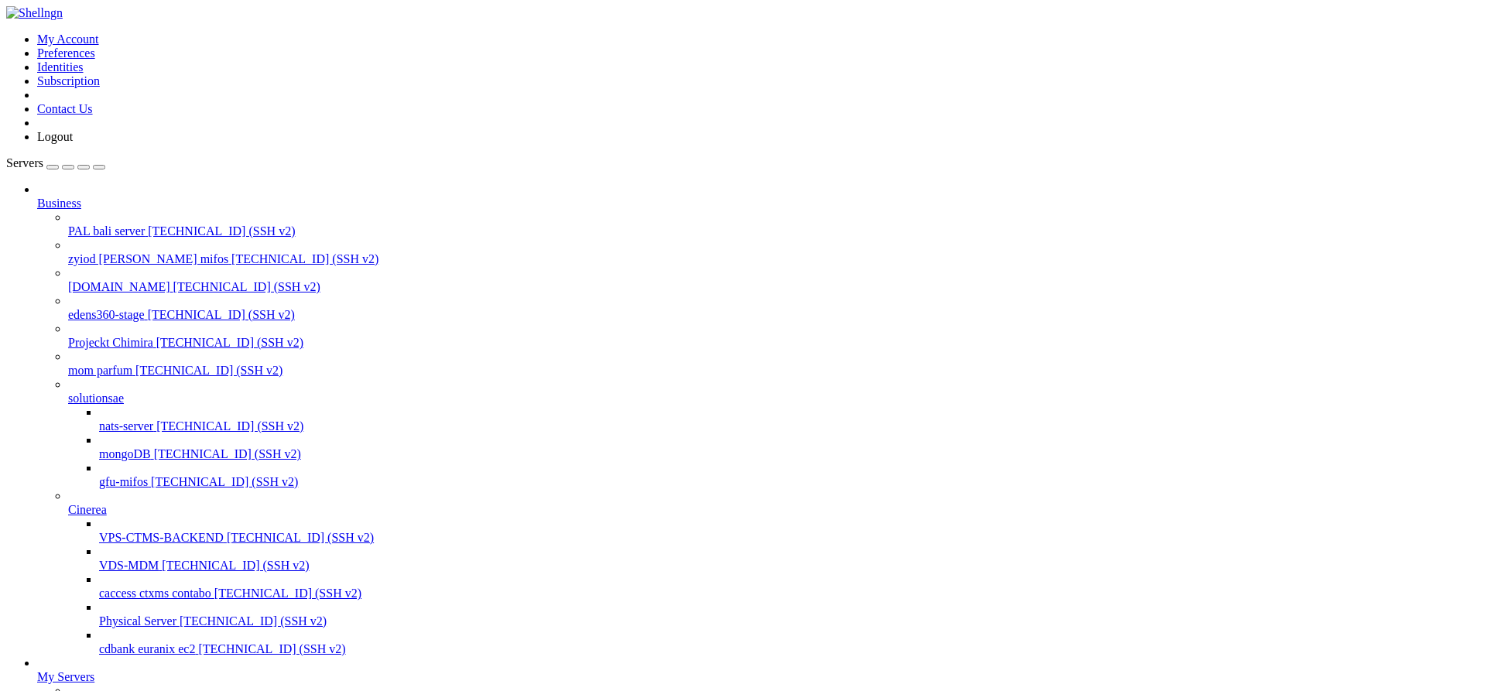
scroll to position [221, 0]
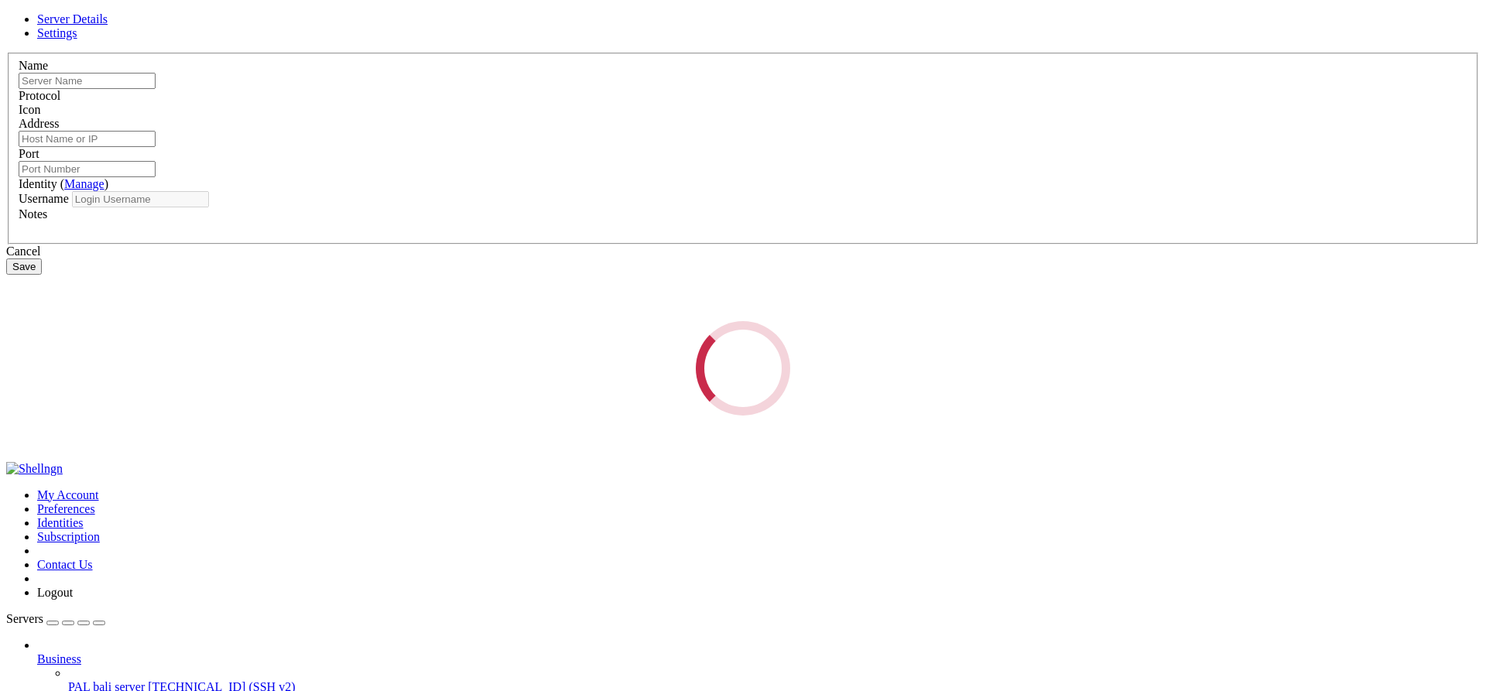
scroll to position [0, 0]
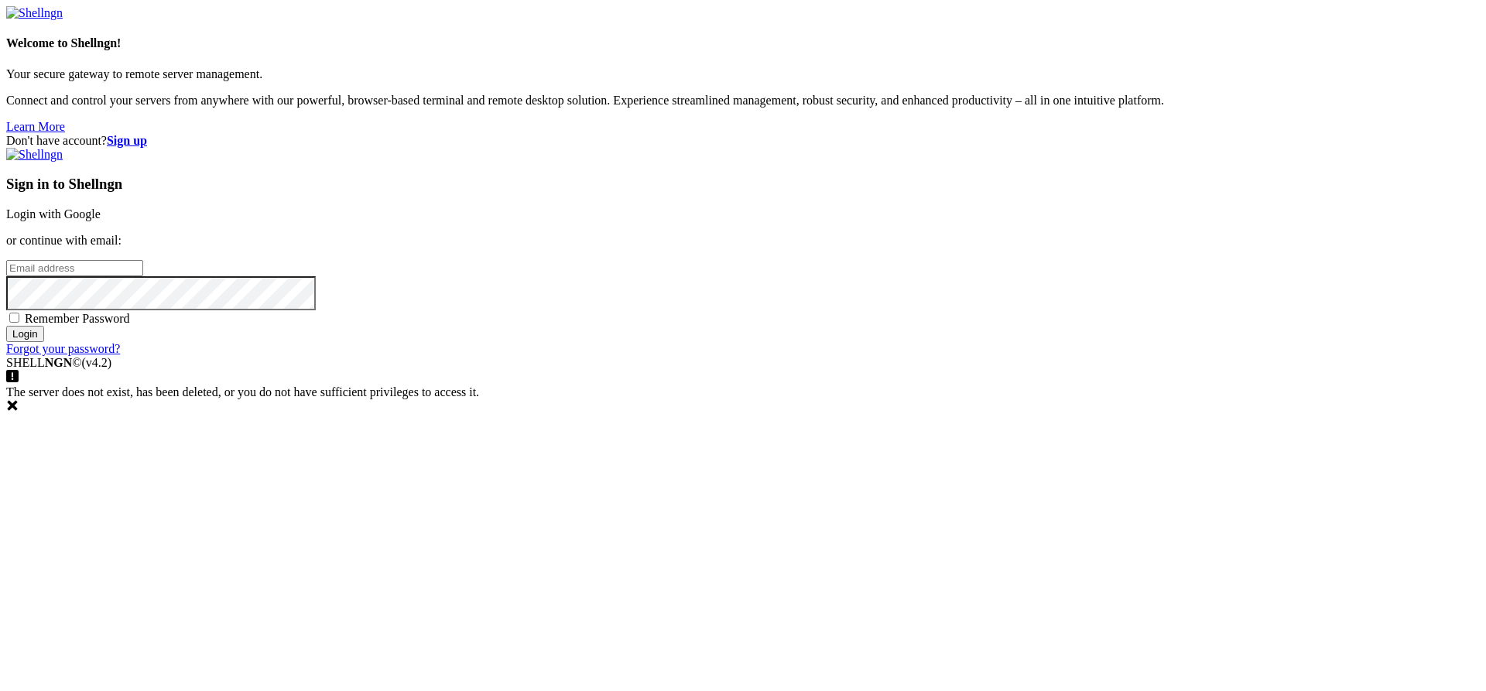
click at [101, 221] on link "Login with Google" at bounding box center [53, 213] width 94 height 13
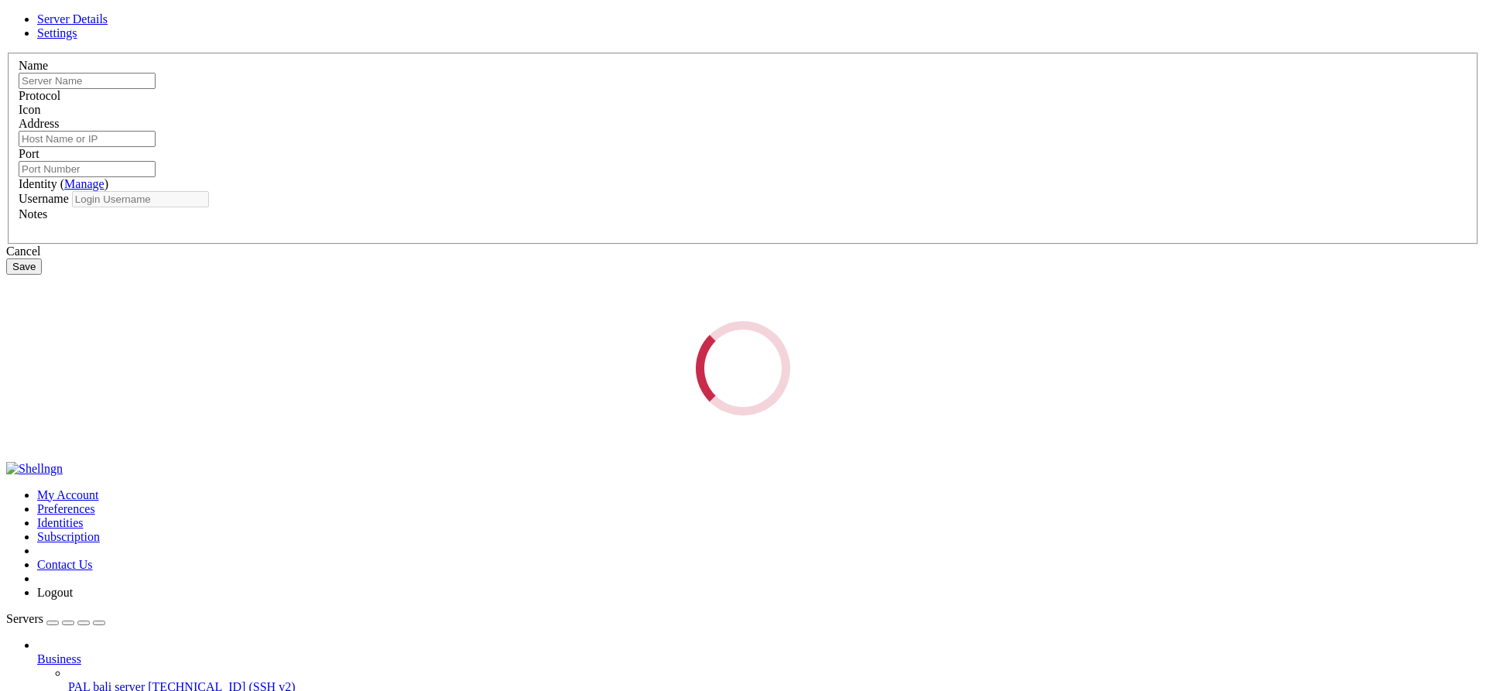
type input "contabo 8gb"
type input "[TECHNICAL_ID]"
type input "22"
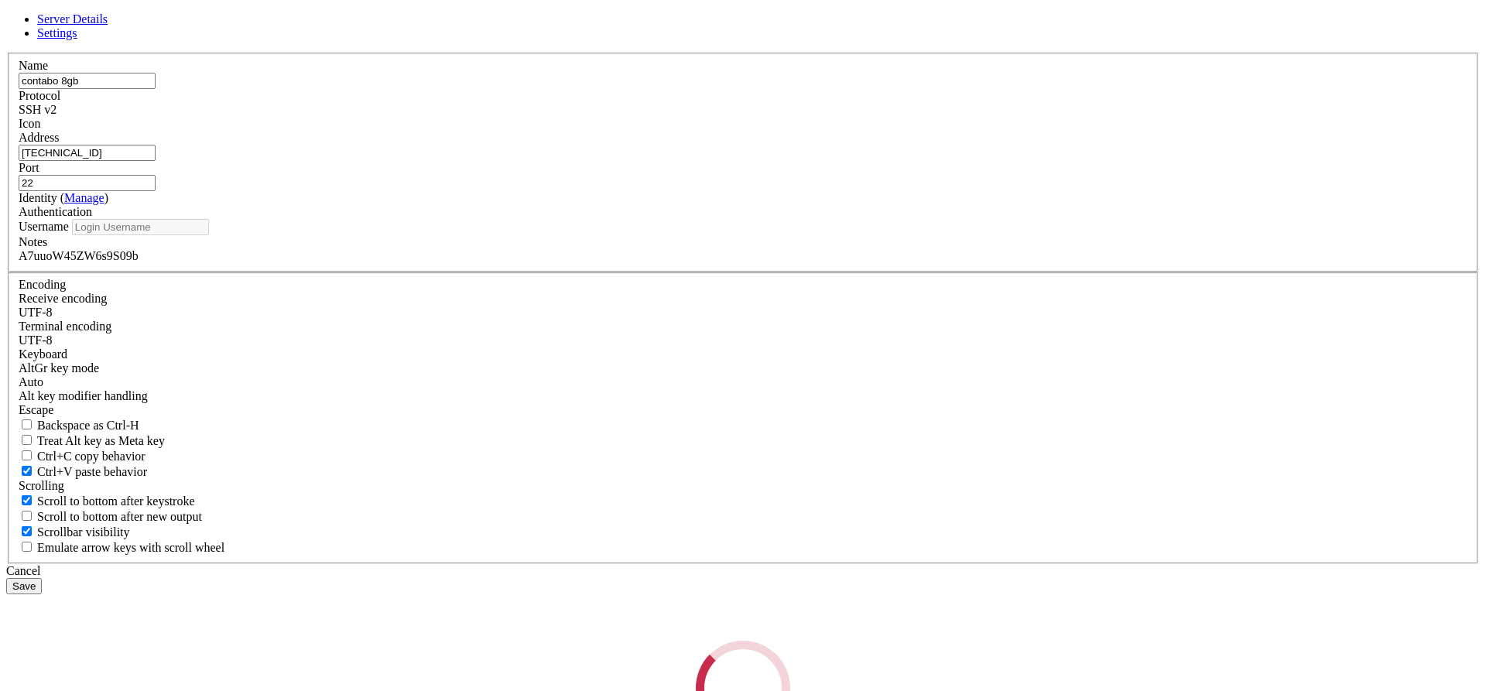
type input "root"
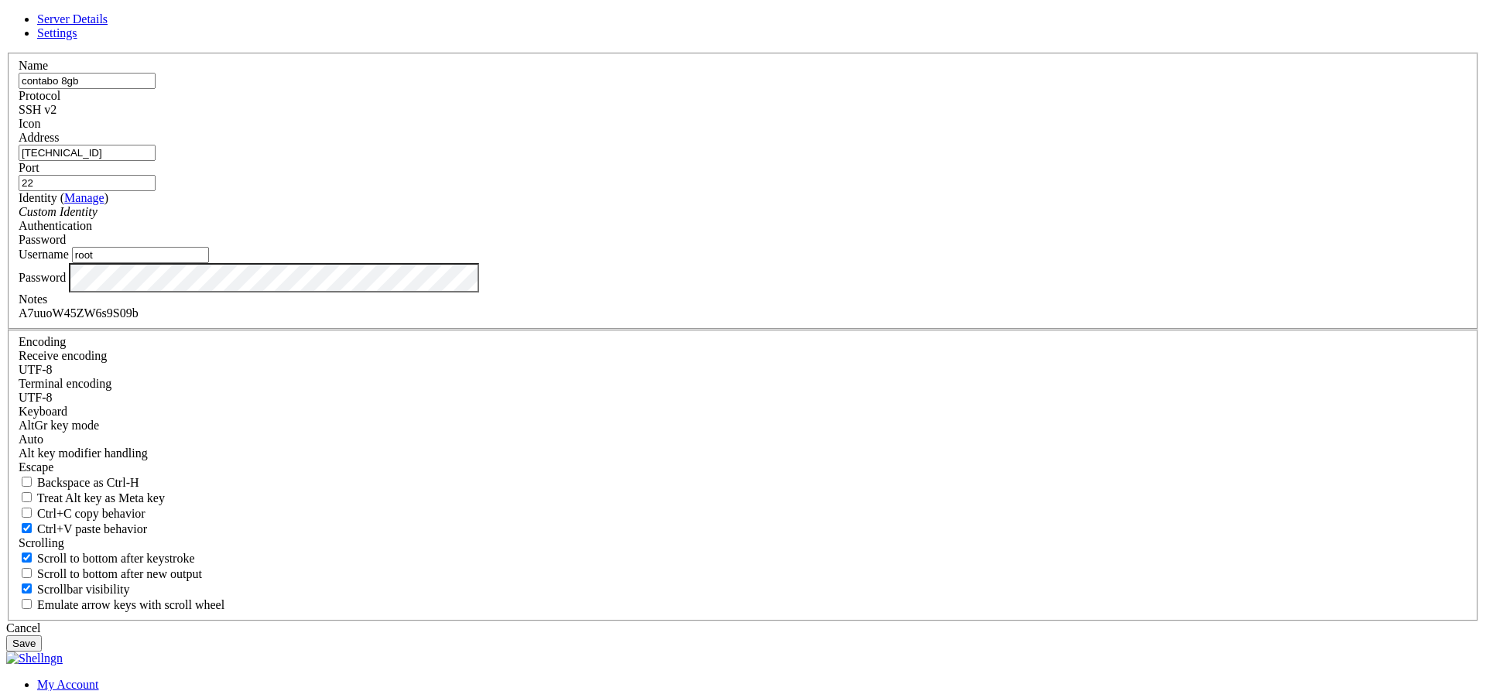
click at [602, 320] on div "A7uuoW45ZW6s9S09b" at bounding box center [743, 313] width 1449 height 14
click at [635, 320] on div "A7uuoWZW6s9S09b" at bounding box center [743, 313] width 1449 height 14
click at [42, 635] on button "Save" at bounding box center [24, 643] width 36 height 16
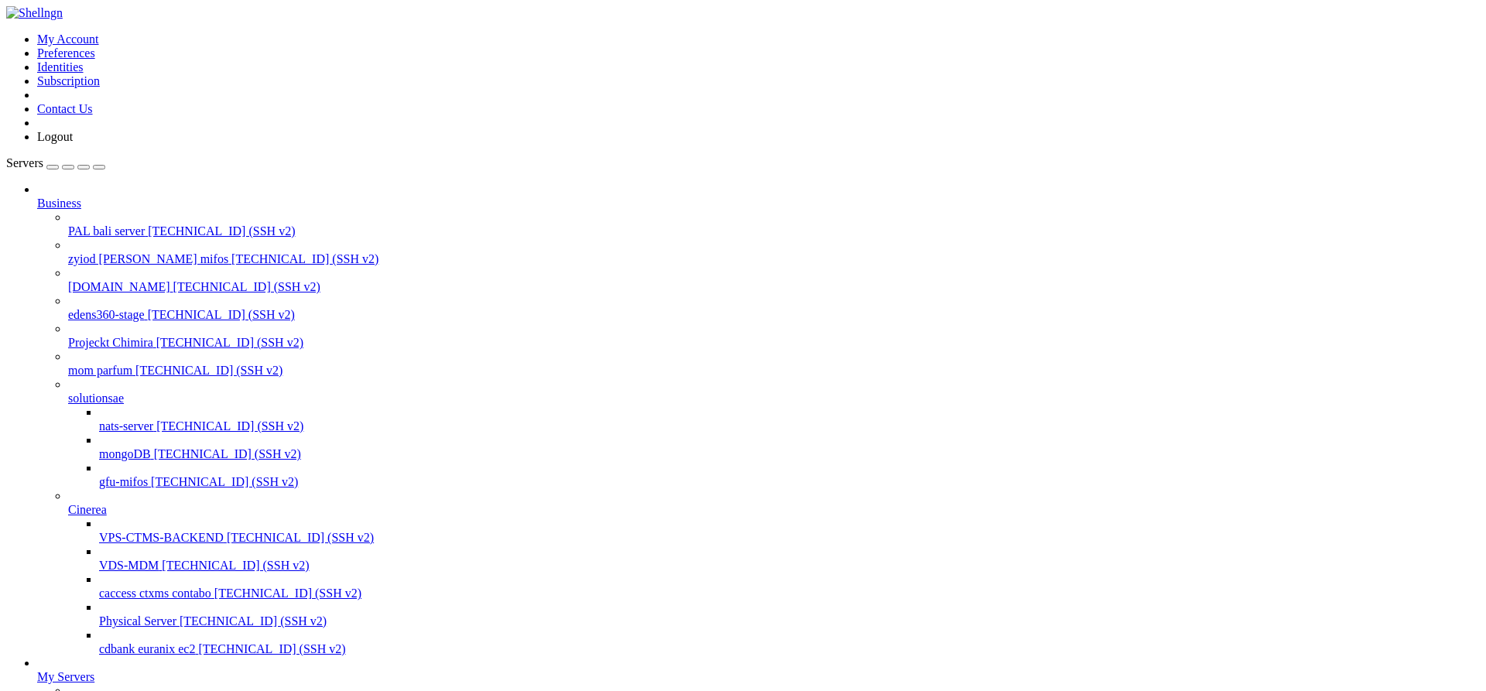
scroll to position [221, 0]
drag, startPoint x: 502, startPoint y: 1466, endPoint x: 14, endPoint y: 1463, distance: 488.4
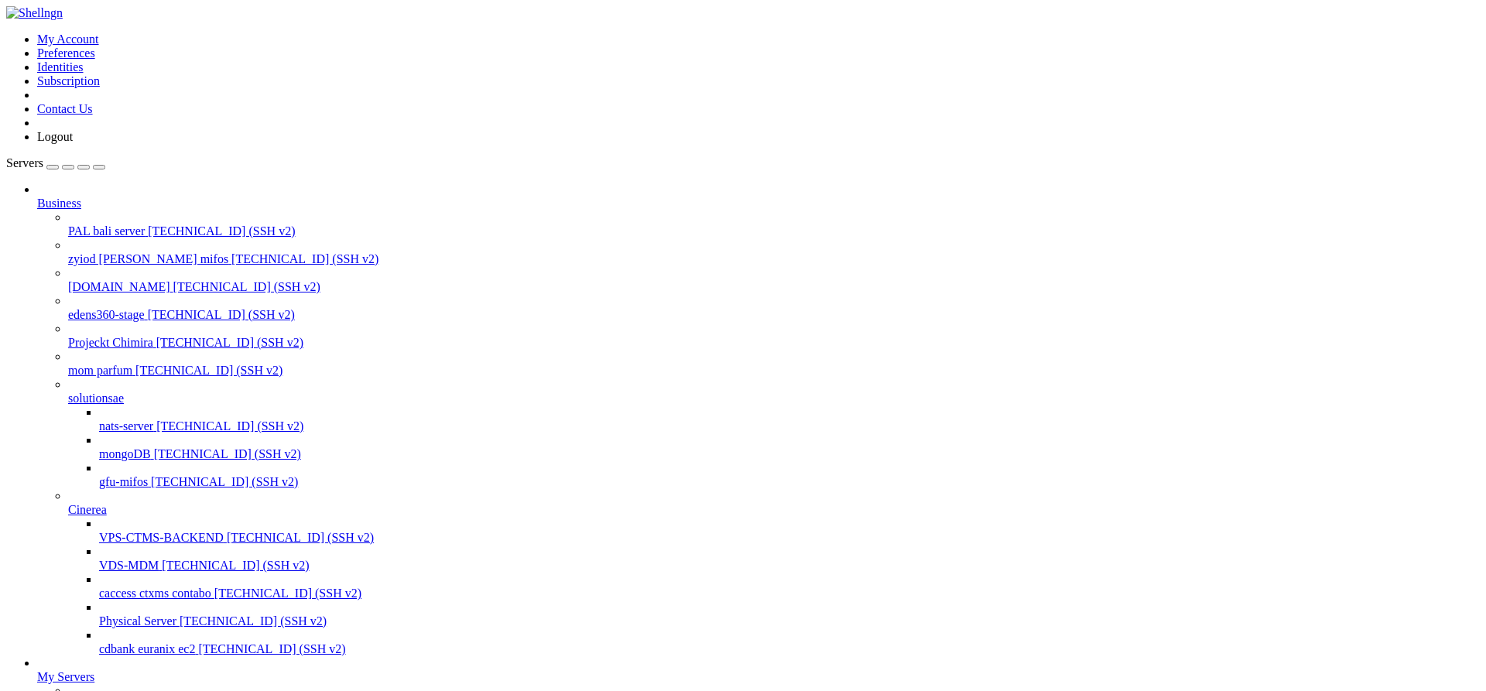
scroll to position [361, 0]
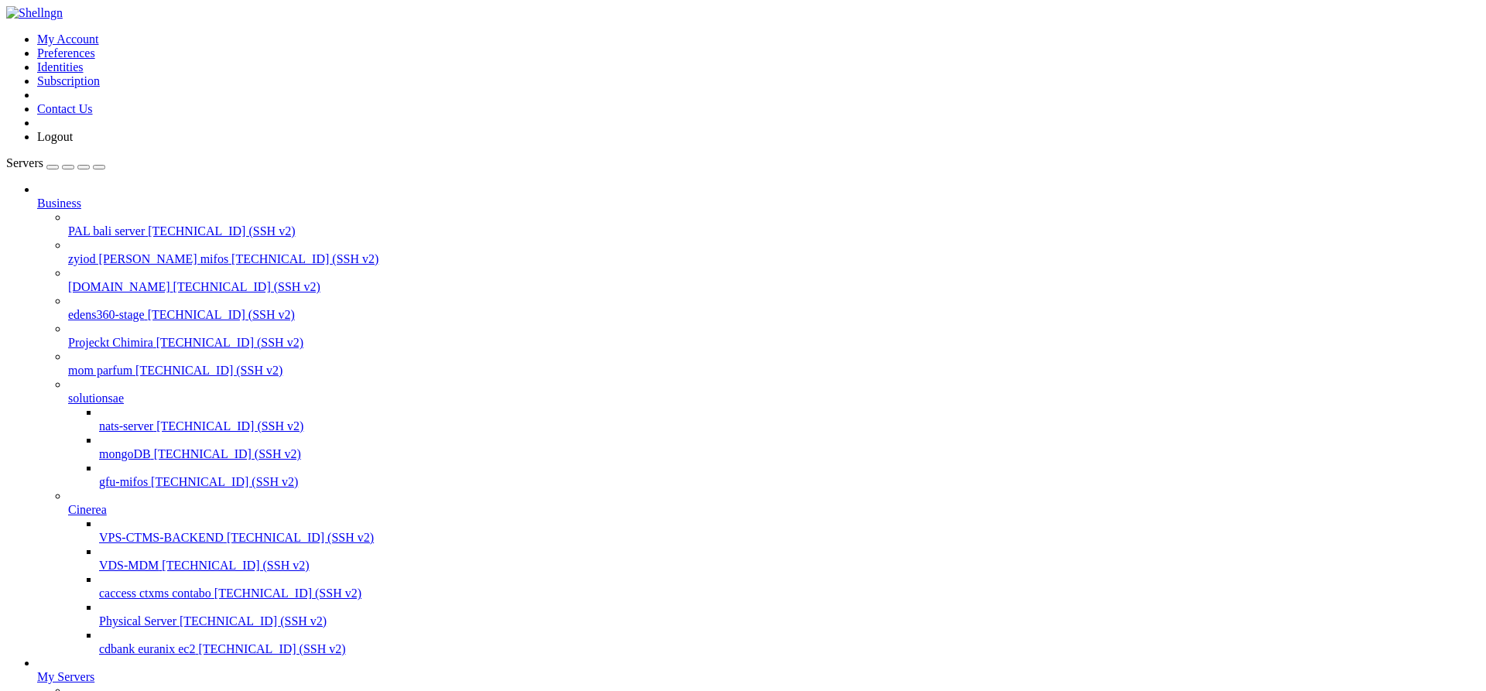
drag, startPoint x: 706, startPoint y: 1621, endPoint x: 13, endPoint y: 1621, distance: 692.7
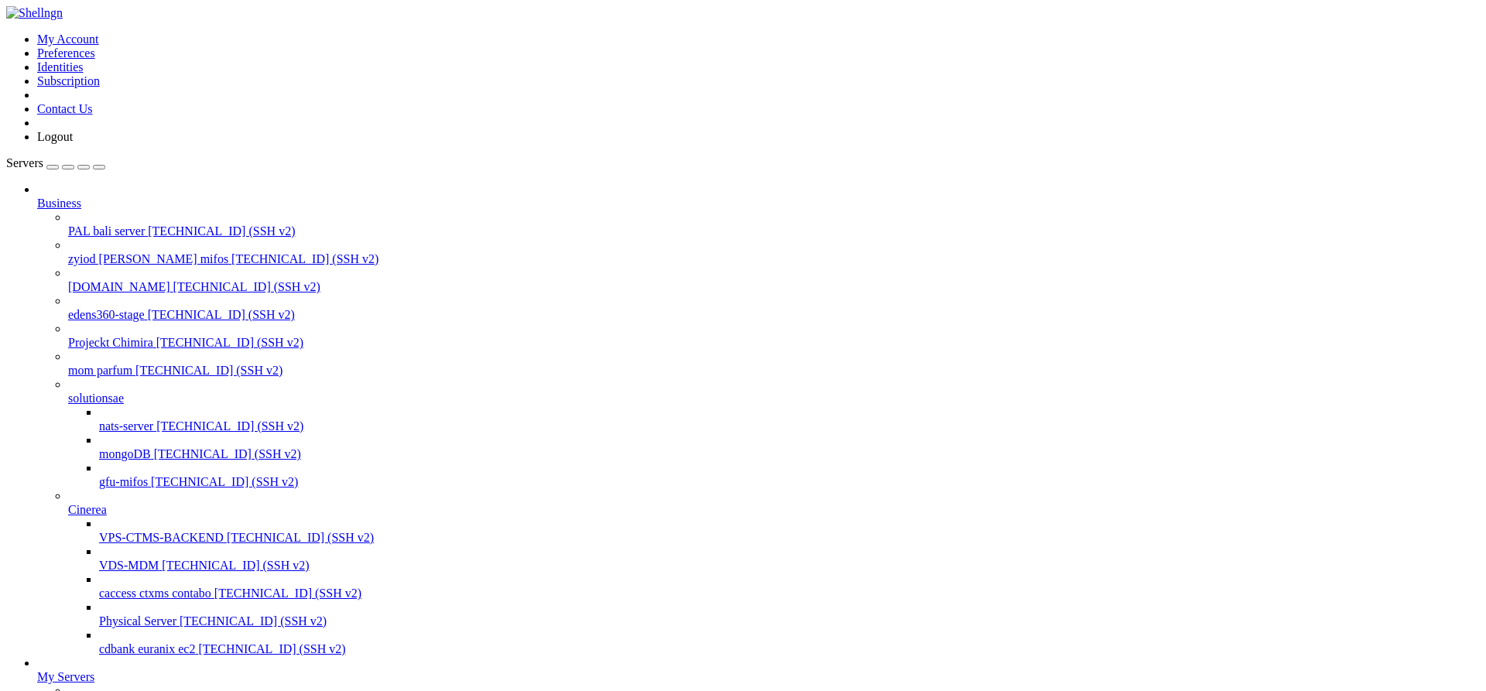
drag, startPoint x: 139, startPoint y: 1565, endPoint x: 559, endPoint y: 1570, distance: 420.3
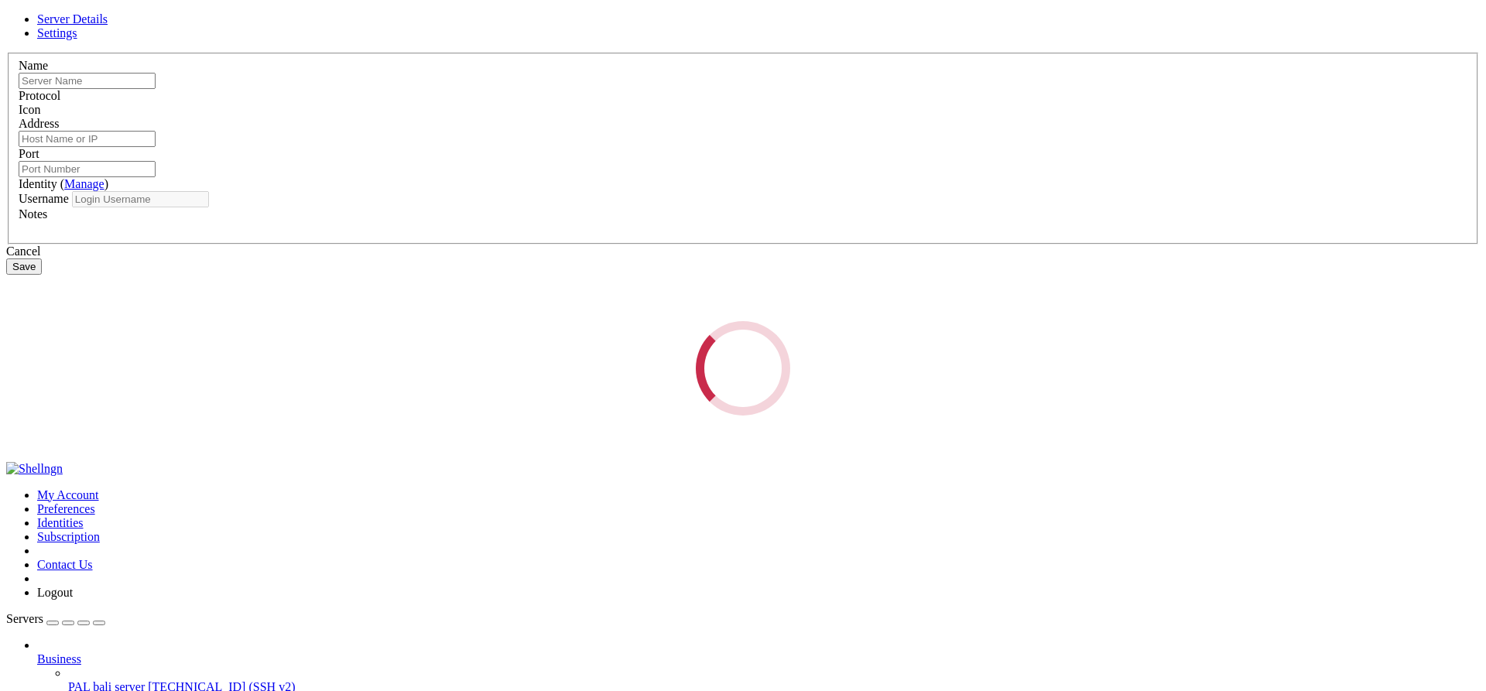
type input "contabo 8gb"
type input "[TECHNICAL_ID]"
type input "22"
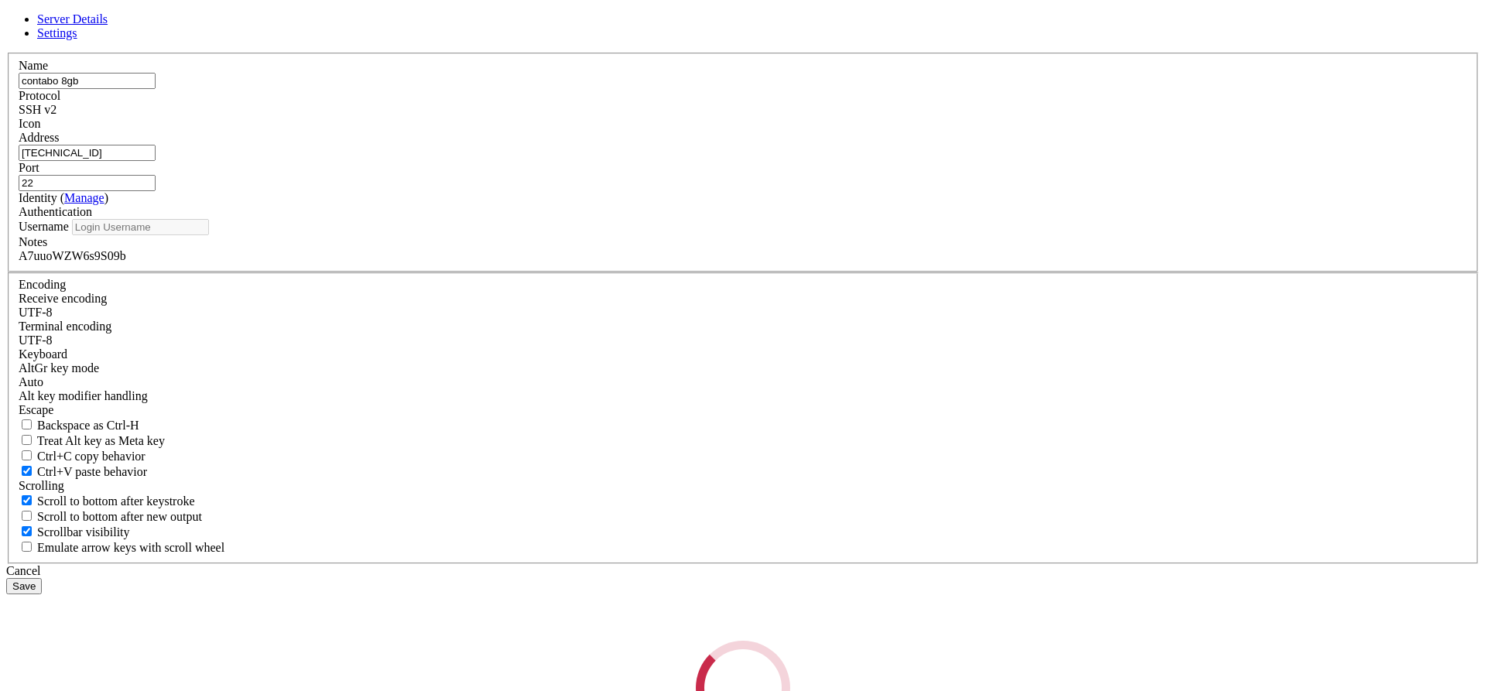
type input "root"
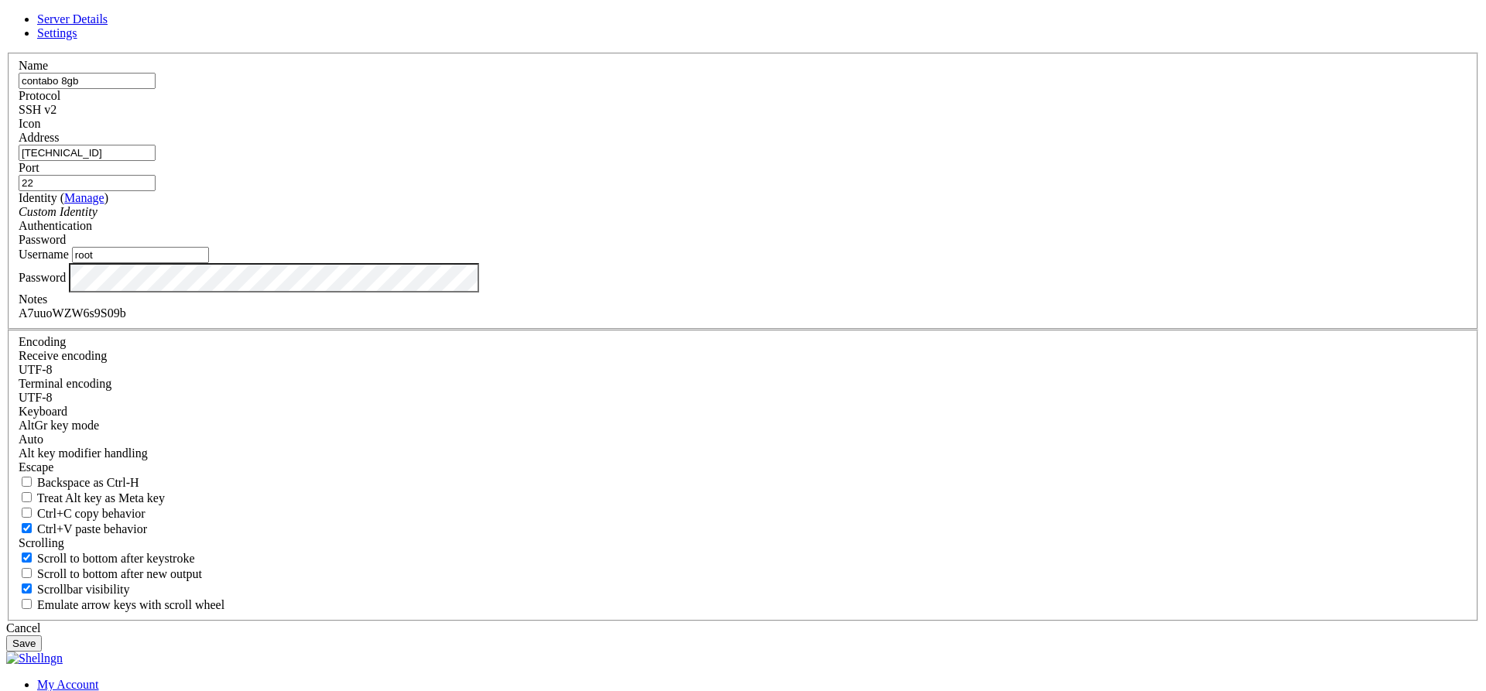
click at [581, 320] on div "A7uuoWZW6s9S09b" at bounding box center [743, 313] width 1449 height 14
copy div "A7uuoWZW6s9S09b"
click at [854, 622] on div "Cancel" at bounding box center [743, 629] width 1474 height 14
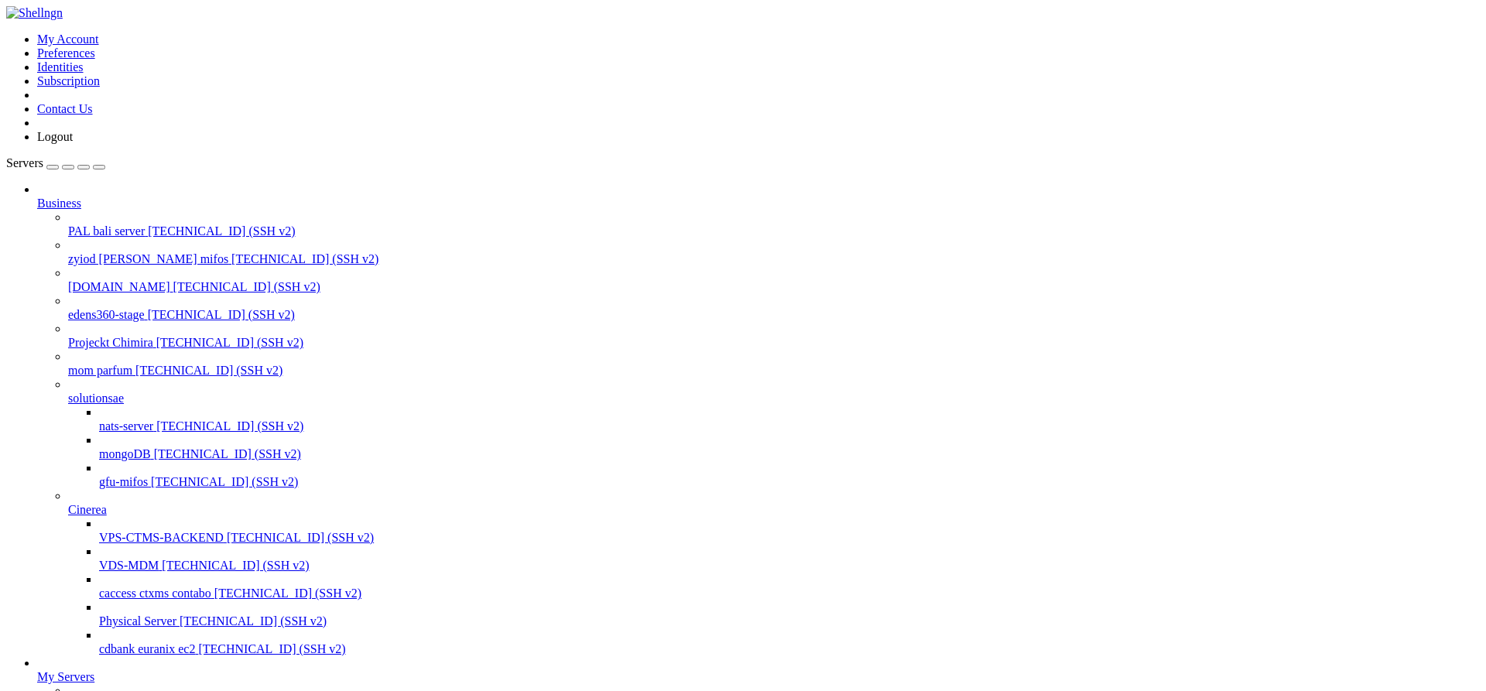
type input "contabo 8gb - 2"
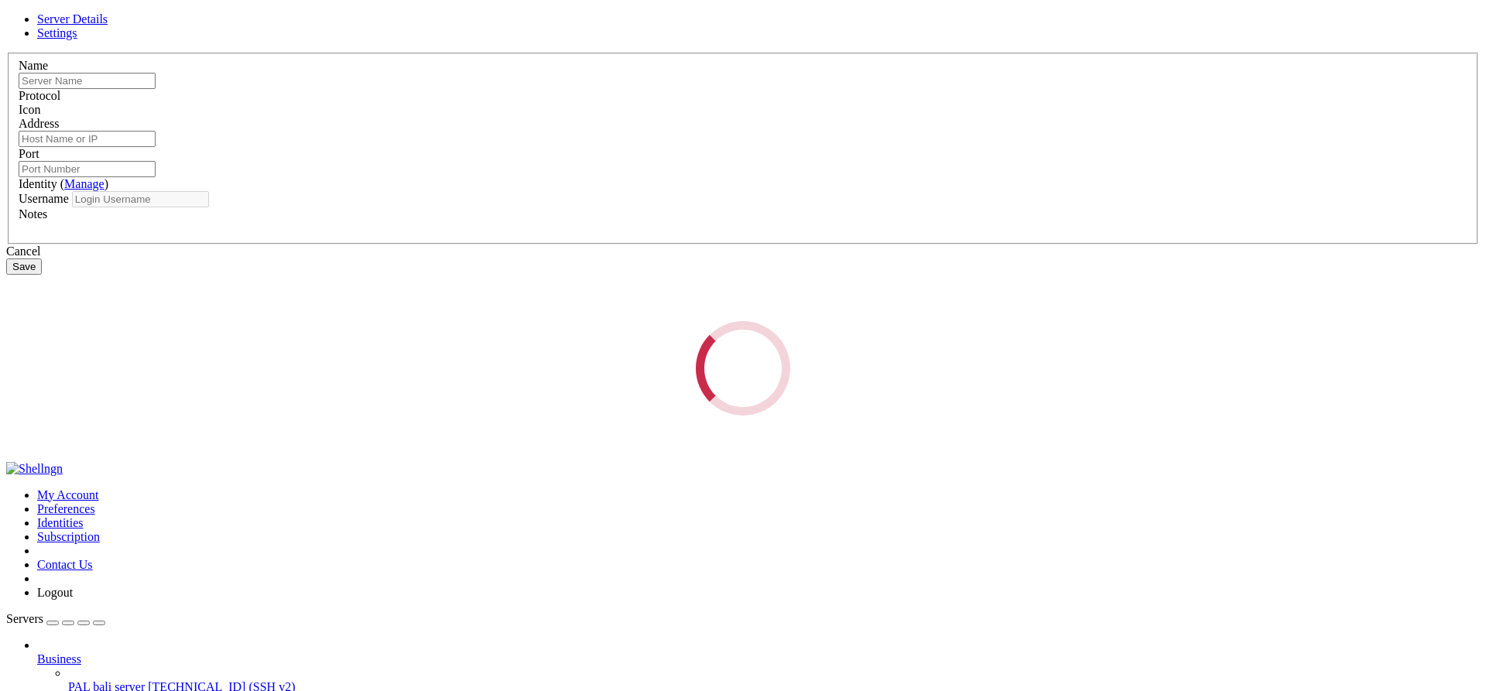
type input "contabo 8gb - 2"
type input "[TECHNICAL_ID]"
type input "22"
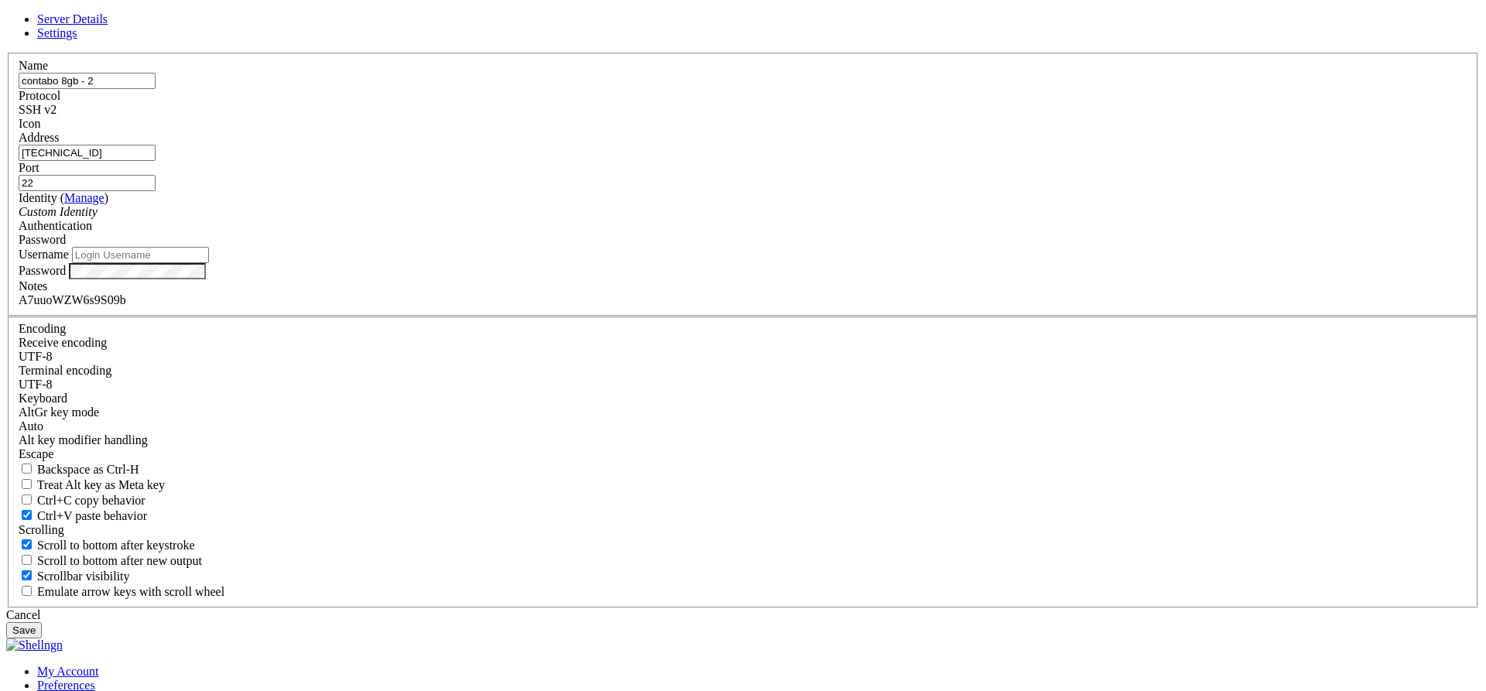
type input "root"
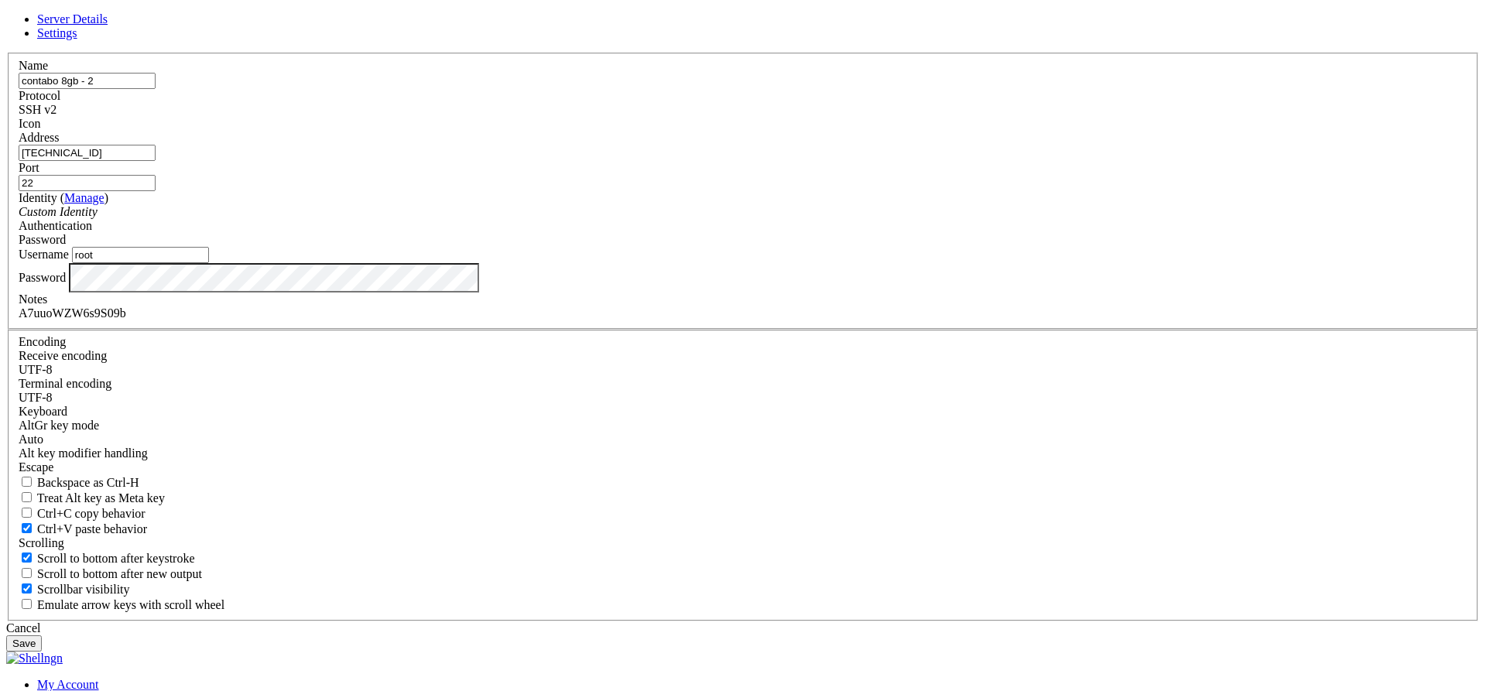
click at [156, 161] on input "[TECHNICAL_ID]" at bounding box center [87, 153] width 137 height 16
paste input "213.199.60.215"
type input "213.199.60.215"
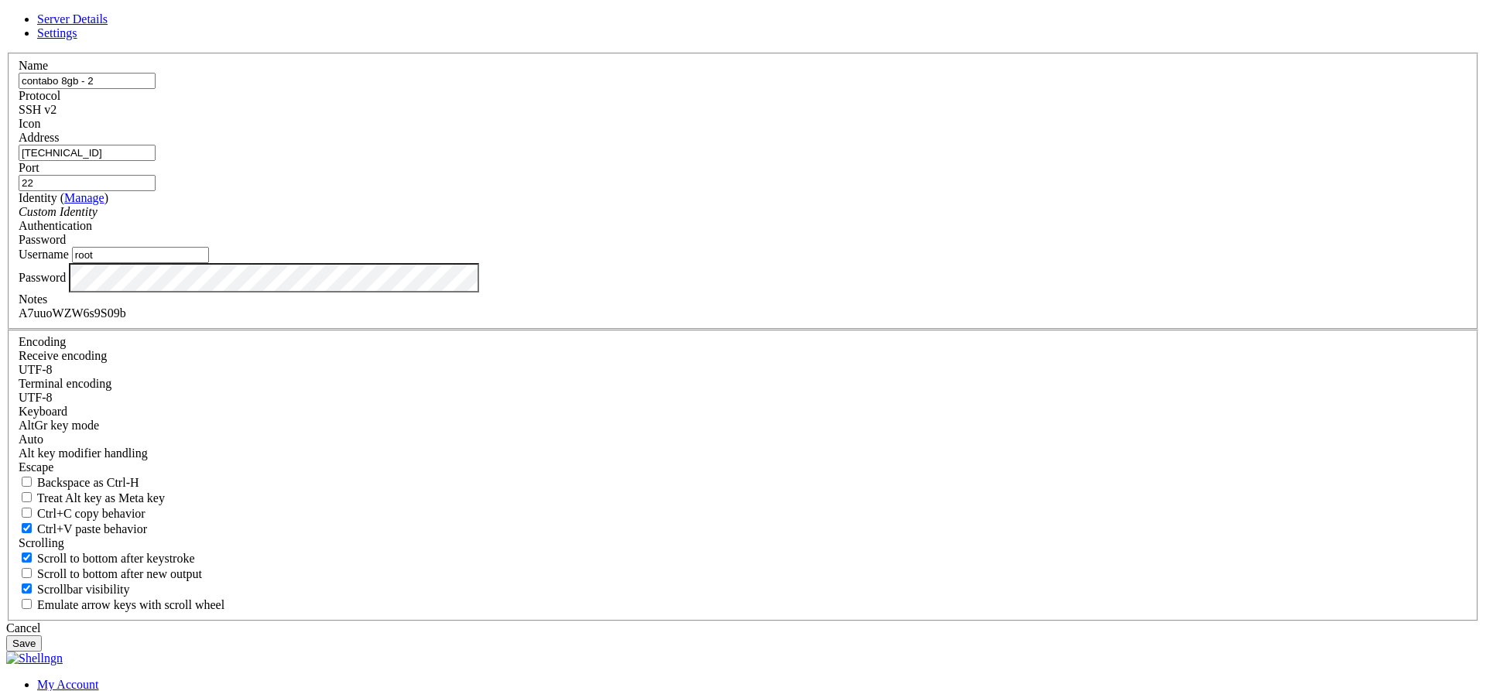
click at [42, 635] on button "Save" at bounding box center [24, 643] width 36 height 16
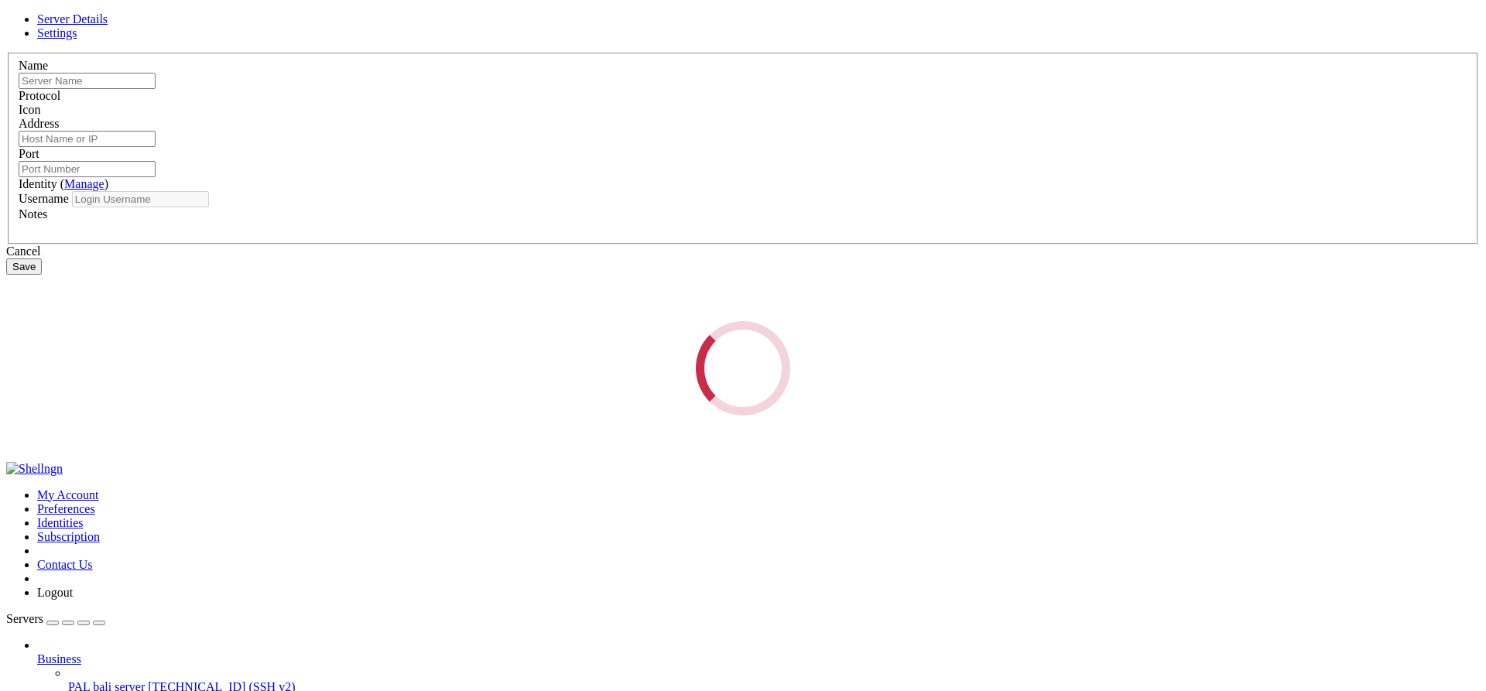
type input "contabo 8gb - 2"
type input "213.199.60.215"
type input "22"
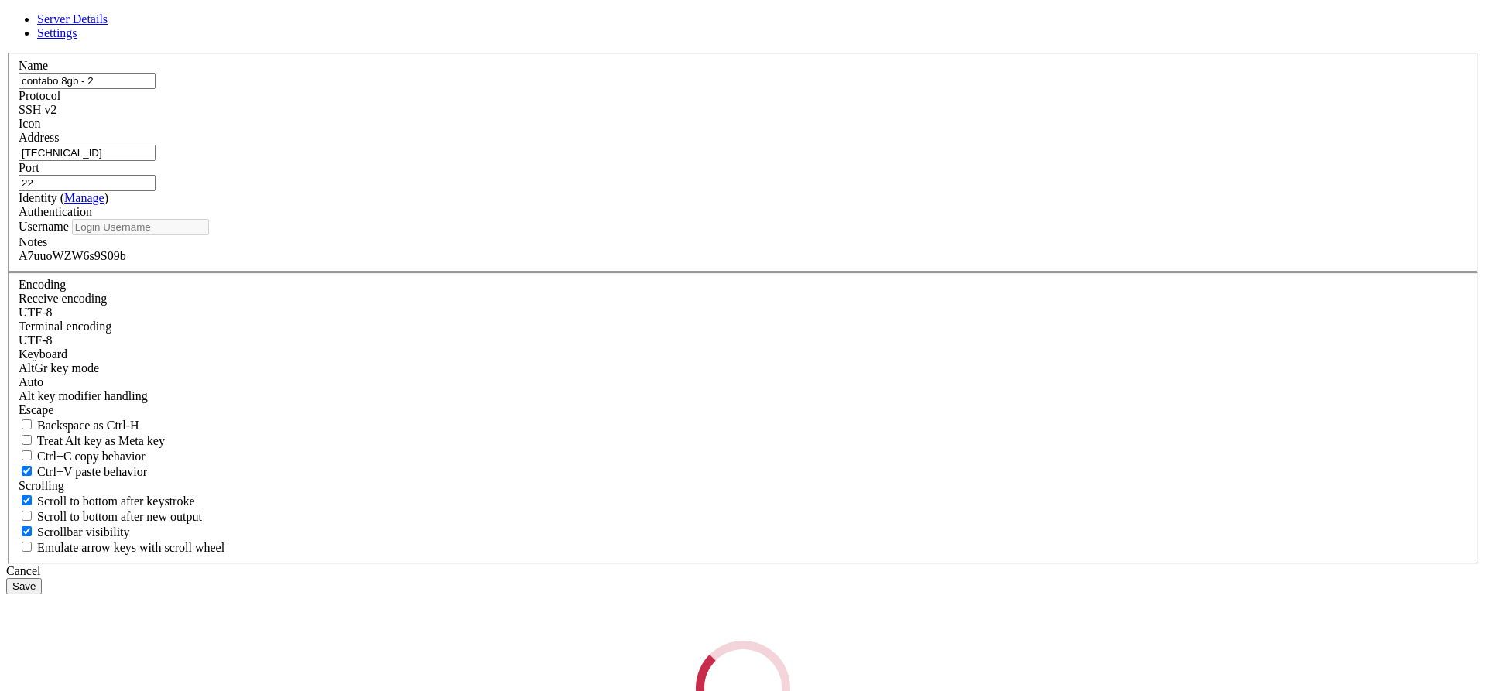
type input "root"
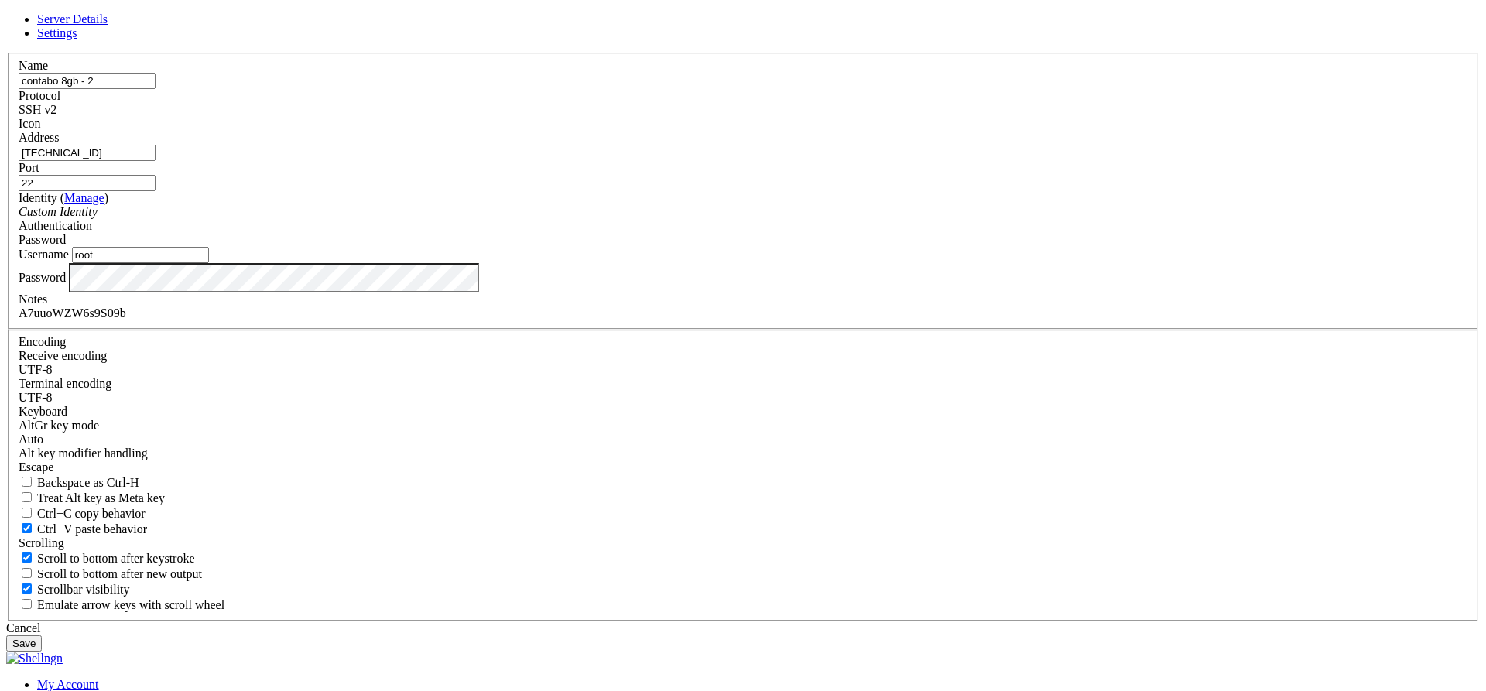
click at [578, 320] on div "A7uuoWZW6s9S09b" at bounding box center [743, 313] width 1449 height 14
click at [836, 622] on div "Cancel" at bounding box center [743, 629] width 1474 height 14
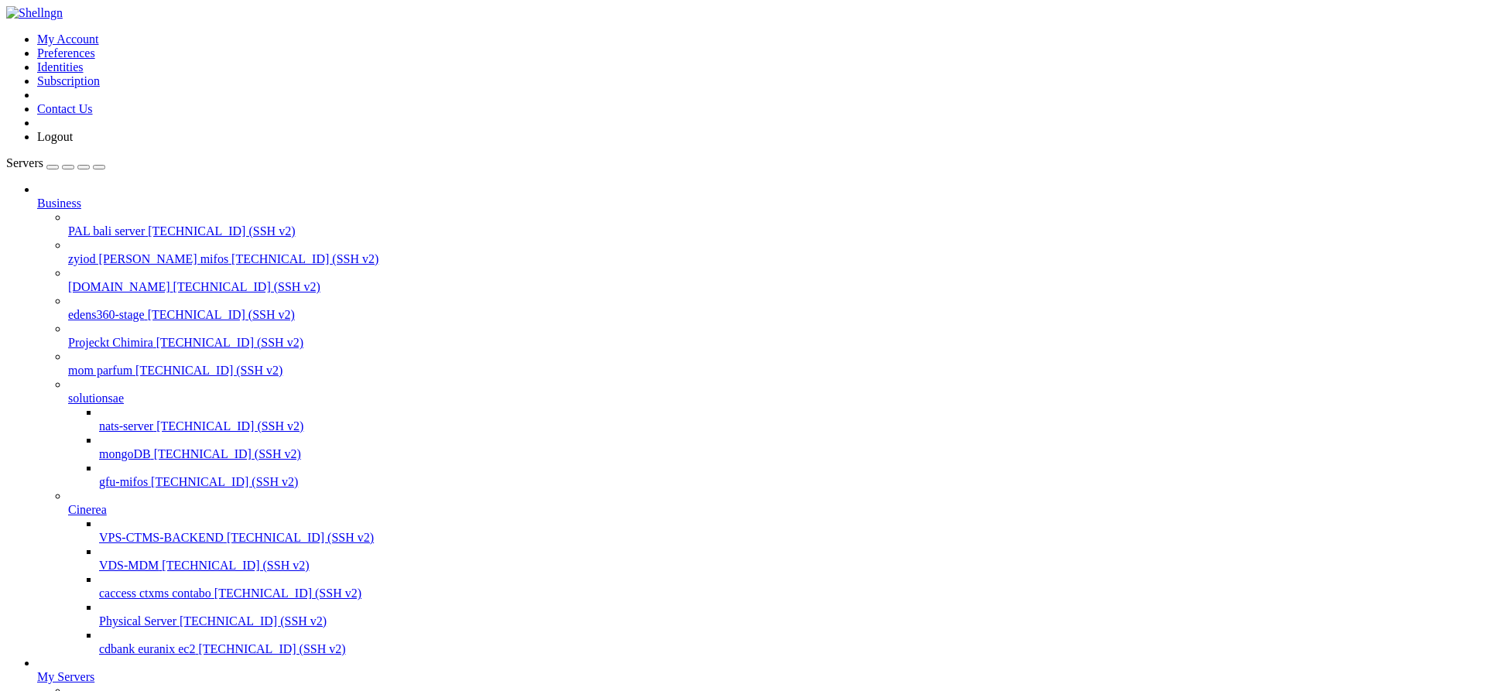
copy x-row "pcikJZl"
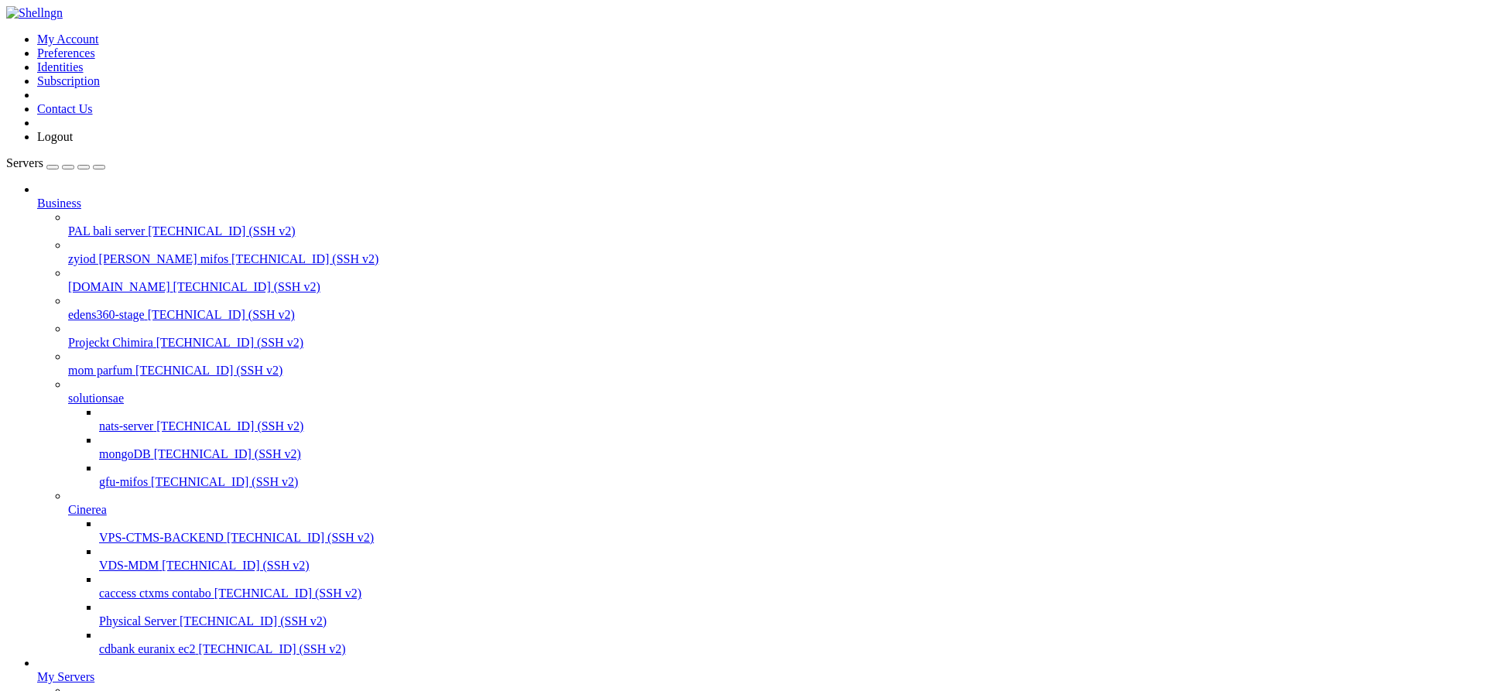
drag, startPoint x: 704, startPoint y: 1830, endPoint x: 13, endPoint y: 1823, distance: 690.4
